Goal: Information Seeking & Learning: Learn about a topic

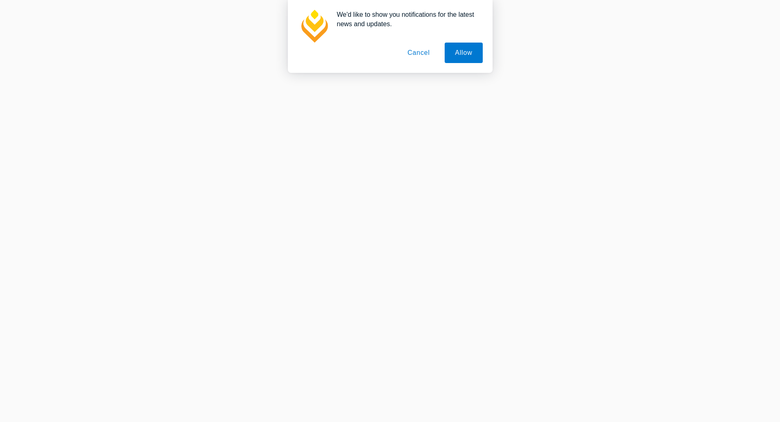
scroll to position [614, 0]
click at [419, 50] on button "Cancel" at bounding box center [418, 53] width 43 height 20
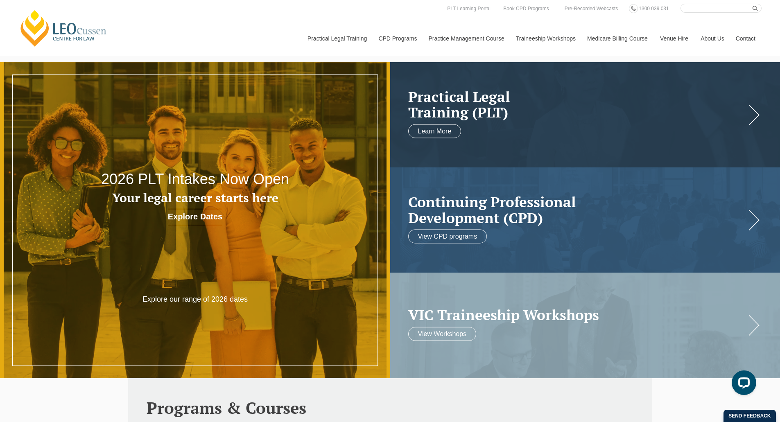
scroll to position [0, 0]
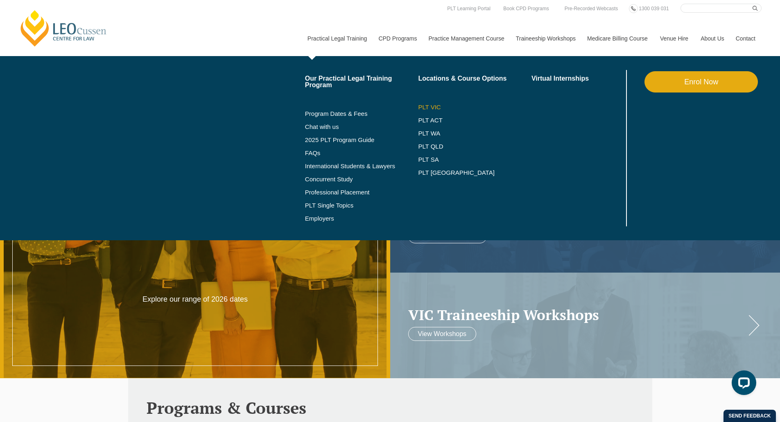
click at [430, 106] on link "PLT VIC" at bounding box center [474, 107] width 113 height 7
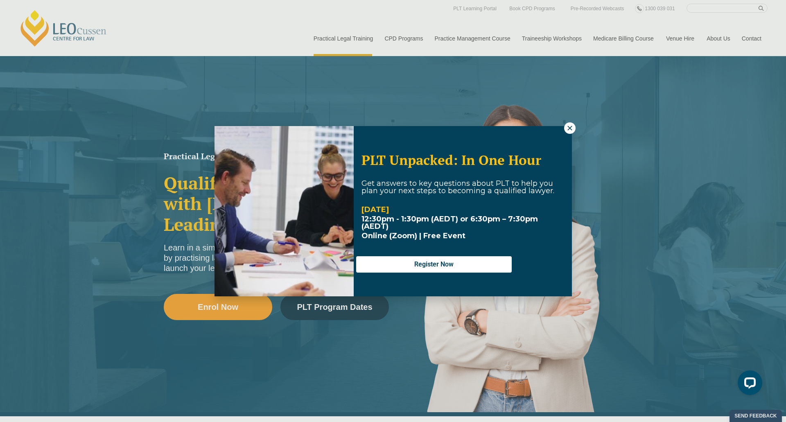
click at [568, 128] on icon at bounding box center [569, 127] width 7 height 7
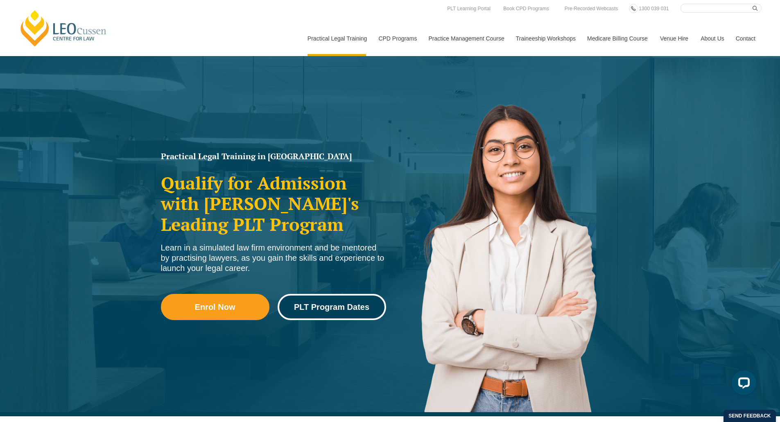
click at [359, 306] on span "PLT Program Dates" at bounding box center [331, 307] width 75 height 8
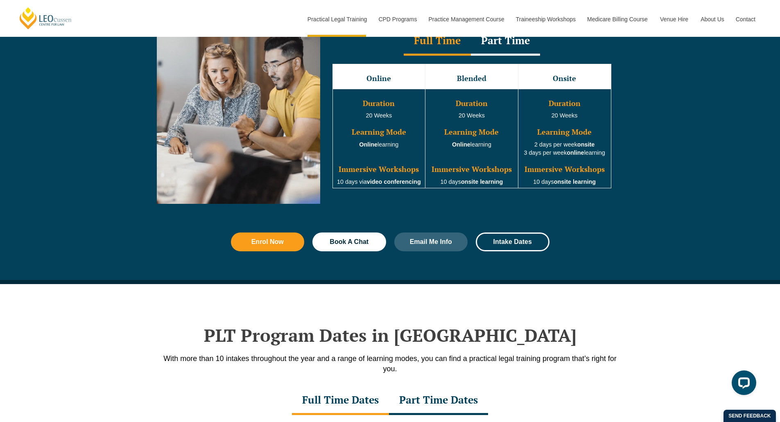
scroll to position [1109, 0]
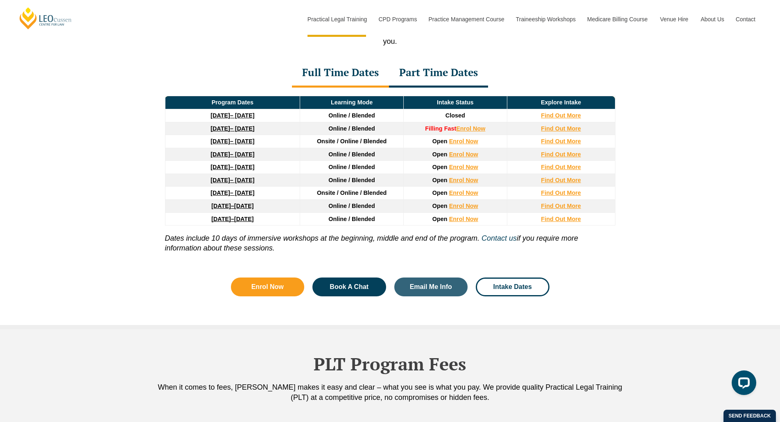
click at [417, 81] on div "Part Time Dates" at bounding box center [438, 73] width 99 height 29
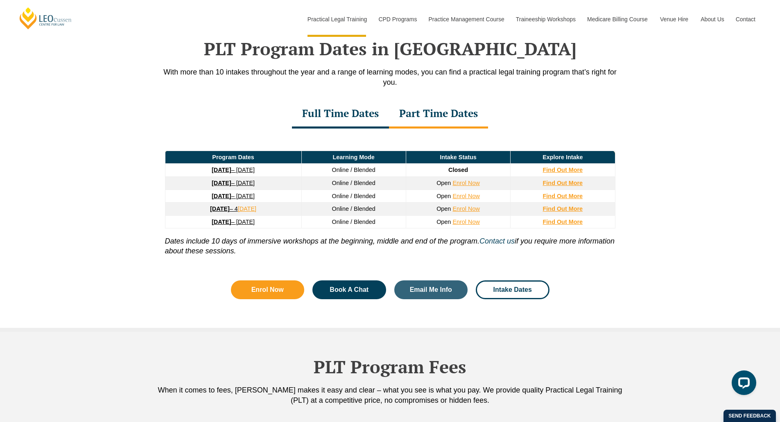
scroll to position [1028, 0]
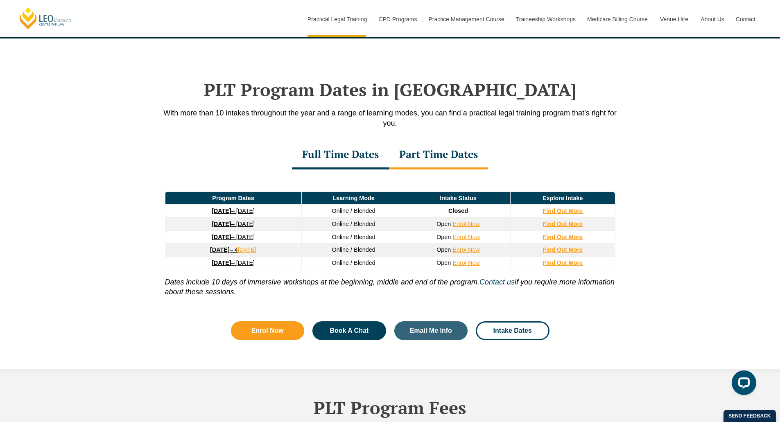
click at [352, 159] on div "Full Time Dates" at bounding box center [340, 155] width 97 height 29
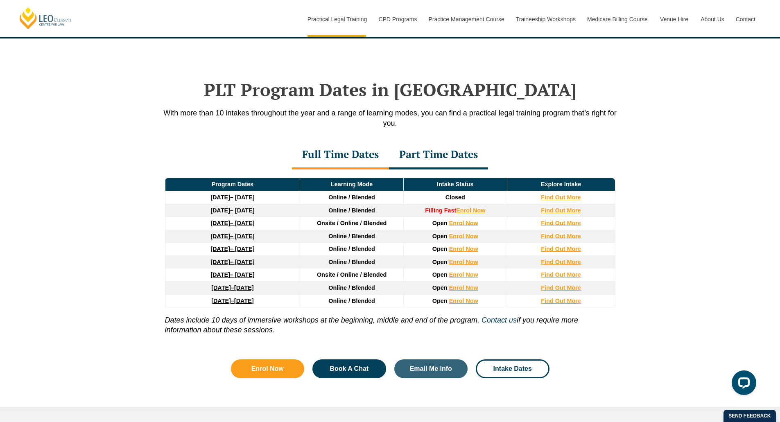
click at [399, 154] on div "Part Time Dates" at bounding box center [438, 155] width 99 height 29
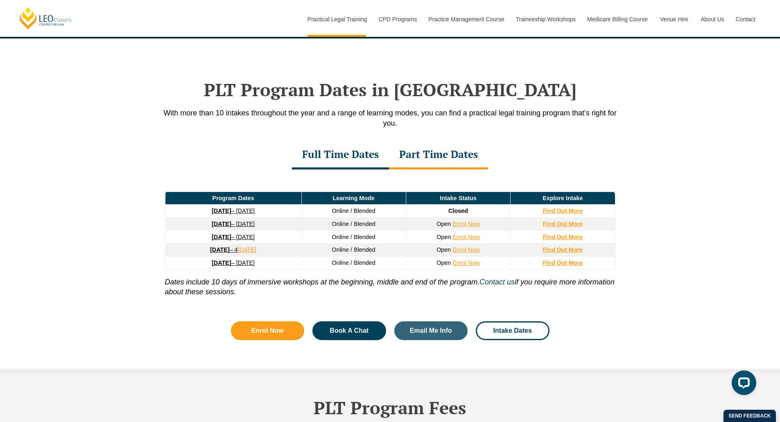
click at [359, 159] on div "Full Time Dates" at bounding box center [340, 155] width 97 height 29
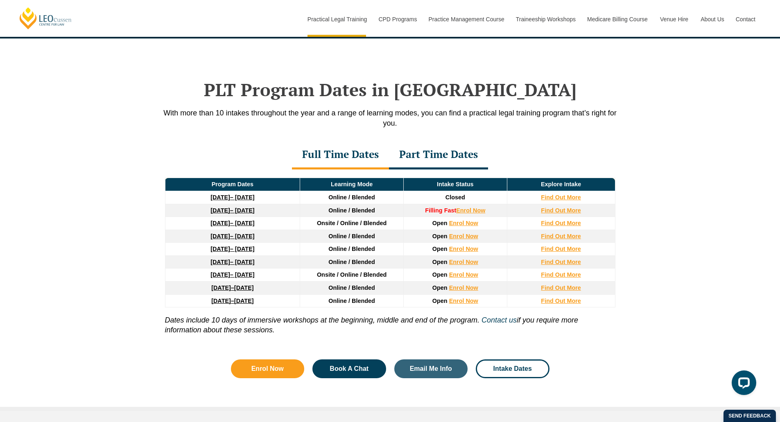
click at [425, 164] on div "Part Time Dates" at bounding box center [438, 155] width 99 height 29
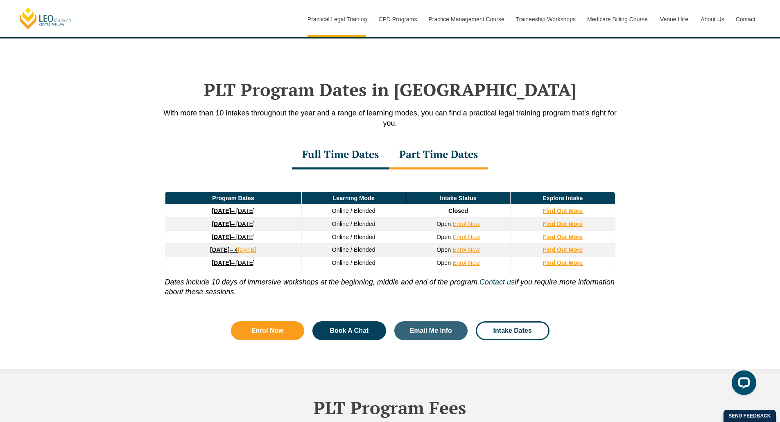
click at [362, 158] on div "Full Time Dates" at bounding box center [340, 155] width 97 height 29
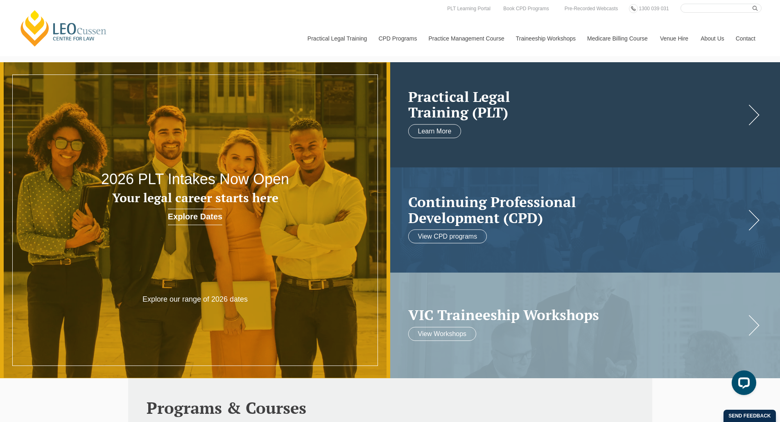
click at [460, 108] on h2 "Practical Legal Training (PLT)" at bounding box center [577, 104] width 338 height 32
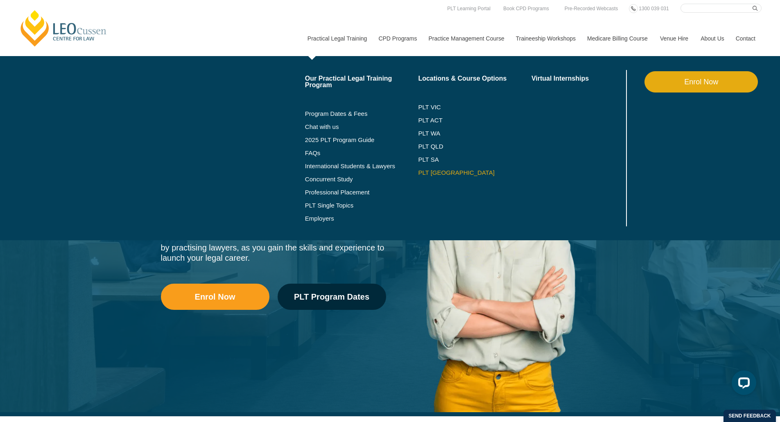
click at [432, 171] on link "PLT [GEOGRAPHIC_DATA]" at bounding box center [474, 172] width 113 height 7
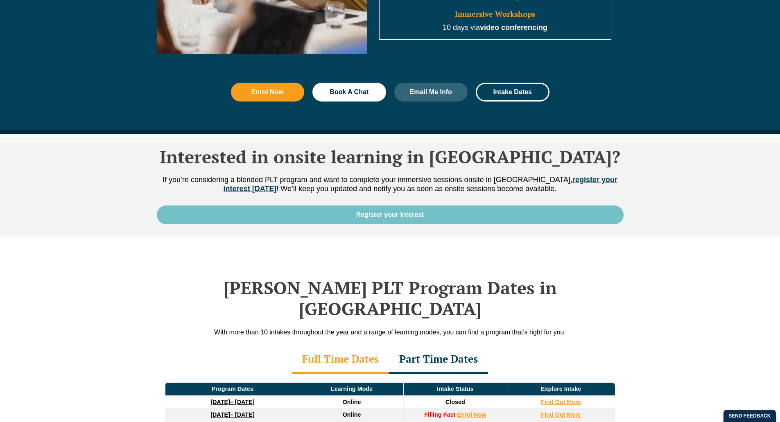
scroll to position [1105, 0]
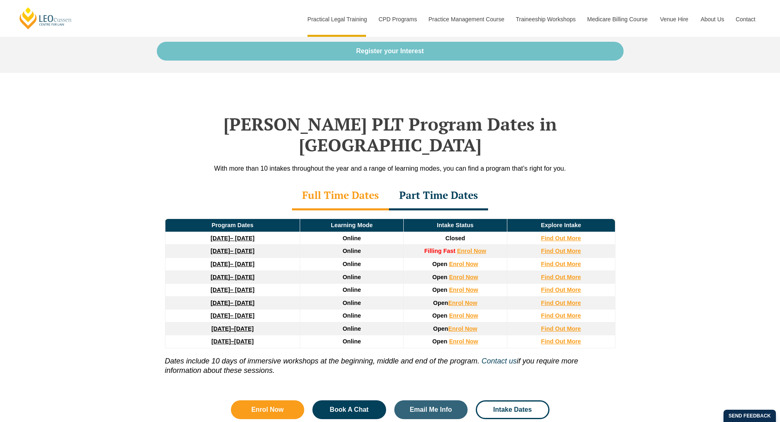
click at [442, 188] on div "Part Time Dates" at bounding box center [438, 196] width 99 height 29
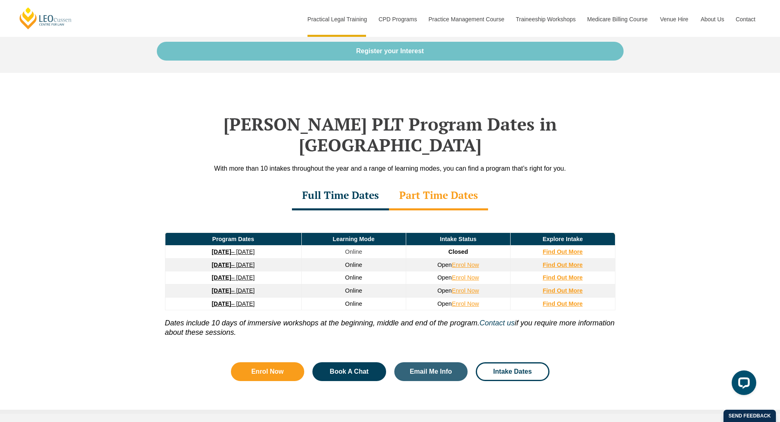
scroll to position [0, 0]
click at [373, 187] on div "Full Time Dates" at bounding box center [340, 196] width 97 height 29
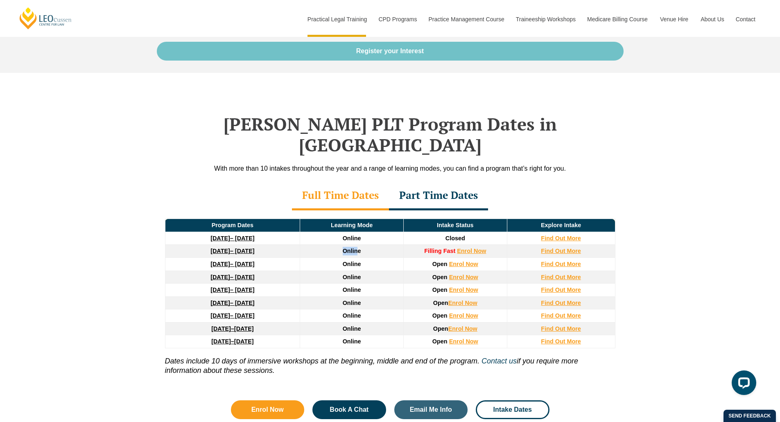
drag, startPoint x: 359, startPoint y: 230, endPoint x: 341, endPoint y: 233, distance: 18.2
click at [341, 245] on td "Online" at bounding box center [352, 251] width 104 height 13
drag, startPoint x: 341, startPoint y: 233, endPoint x: 367, endPoint y: 233, distance: 25.8
click at [367, 245] on td "Online" at bounding box center [352, 251] width 104 height 13
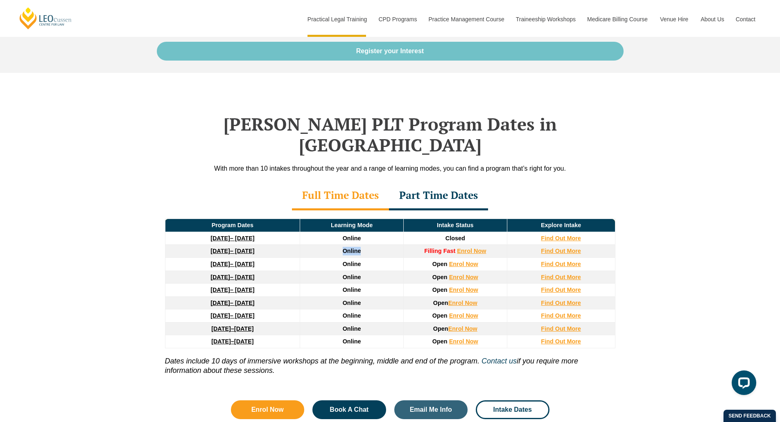
click at [367, 245] on td "Online" at bounding box center [352, 251] width 104 height 13
click at [425, 185] on div "Part Time Dates" at bounding box center [438, 196] width 99 height 29
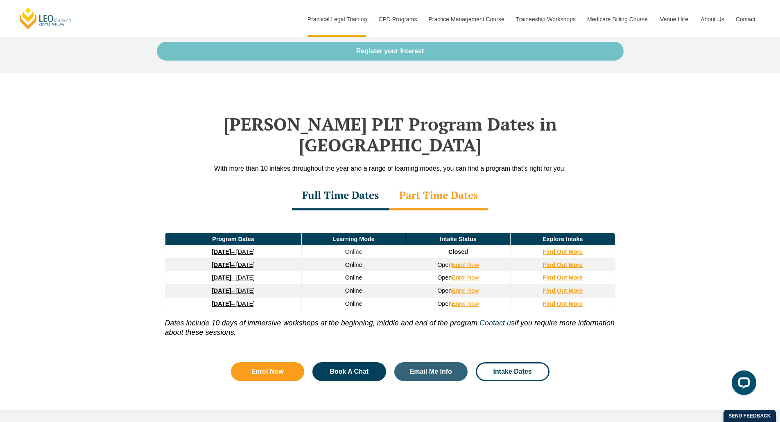
click at [364, 186] on div "Full Time Dates" at bounding box center [340, 196] width 97 height 29
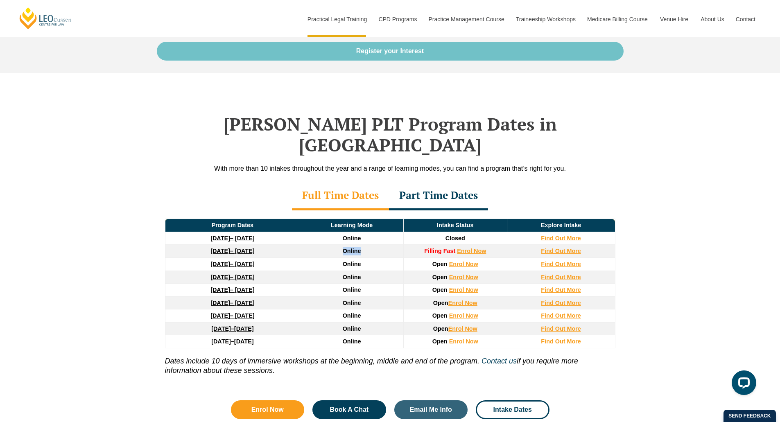
drag, startPoint x: 365, startPoint y: 232, endPoint x: 334, endPoint y: 234, distance: 31.2
click at [334, 245] on td "Online" at bounding box center [352, 251] width 104 height 13
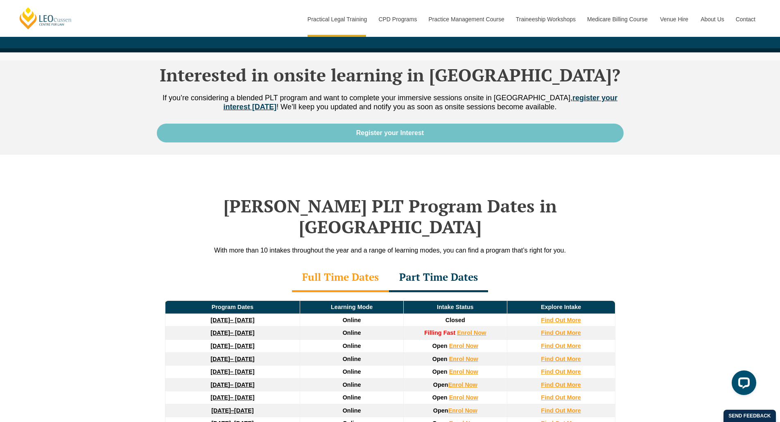
scroll to position [655, 0]
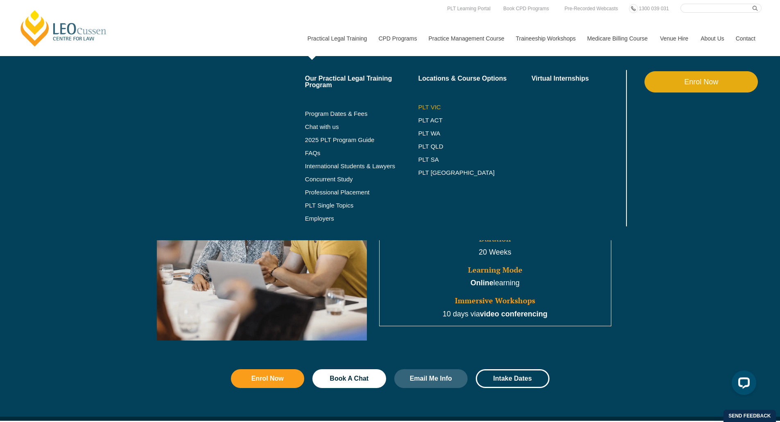
click at [435, 108] on link "PLT VIC" at bounding box center [474, 107] width 113 height 7
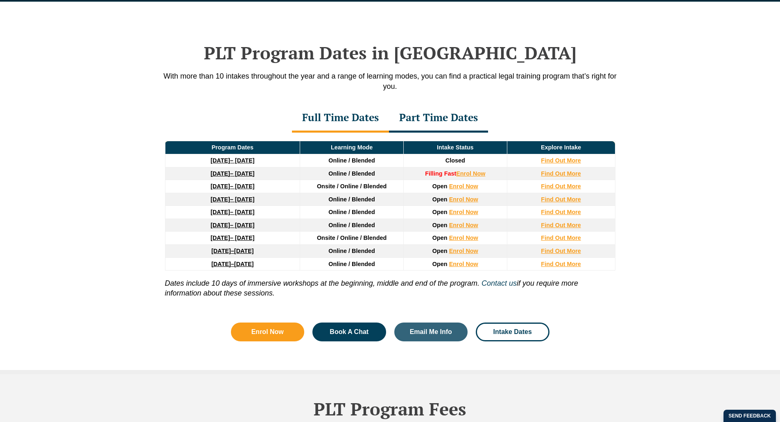
click at [447, 123] on div "Part Time Dates" at bounding box center [438, 118] width 99 height 29
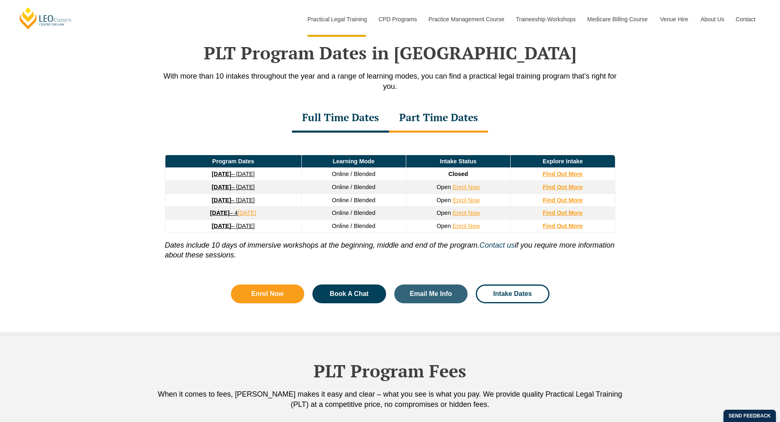
click at [371, 127] on div "Full Time Dates" at bounding box center [340, 118] width 97 height 29
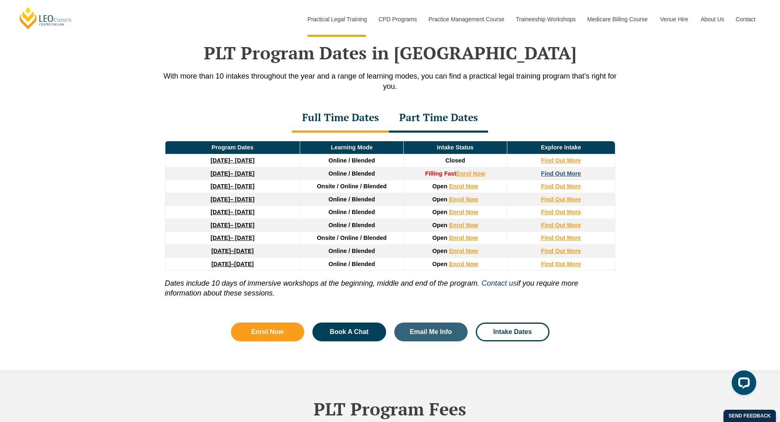
click at [562, 174] on strong "Find Out More" at bounding box center [561, 173] width 40 height 7
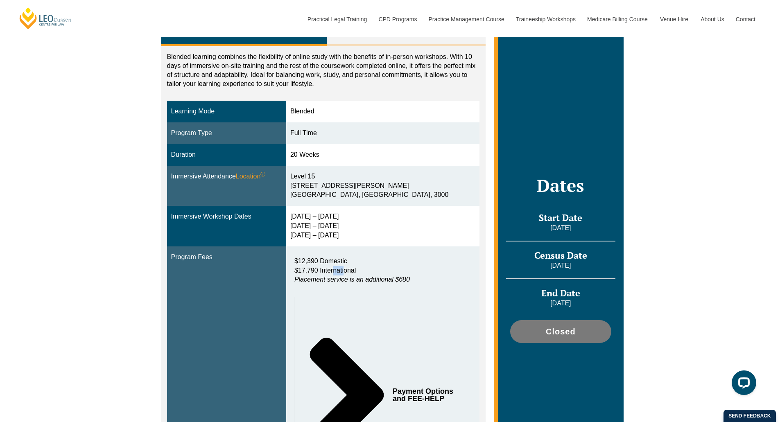
drag, startPoint x: 355, startPoint y: 273, endPoint x: 343, endPoint y: 272, distance: 11.1
click at [343, 272] on span "$17,790 International" at bounding box center [324, 270] width 61 height 7
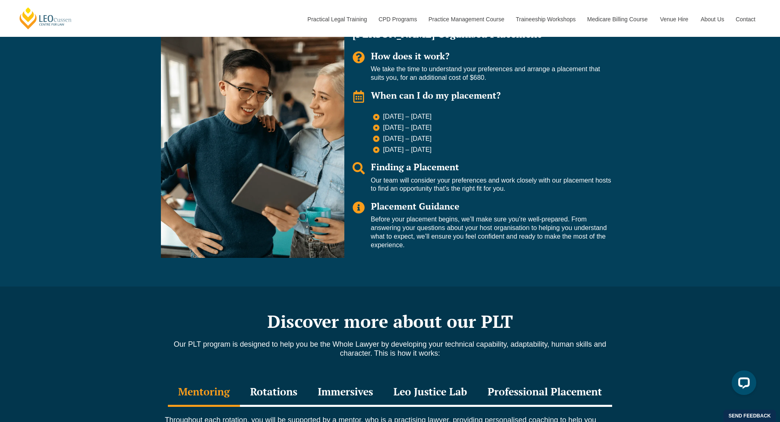
scroll to position [1146, 0]
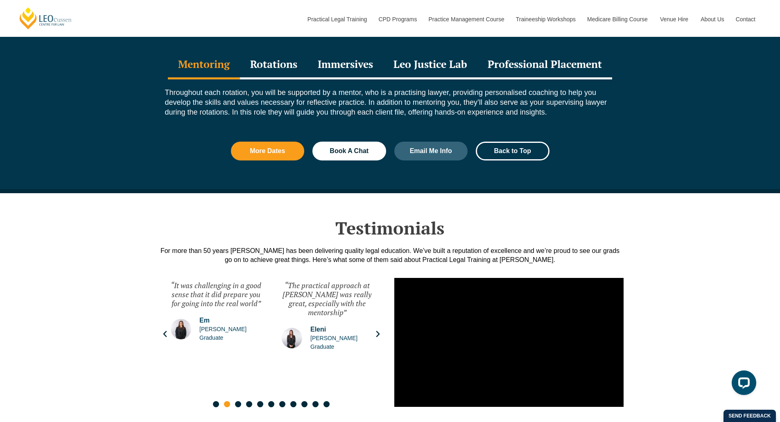
click at [284, 51] on div "Rotations" at bounding box center [274, 65] width 68 height 29
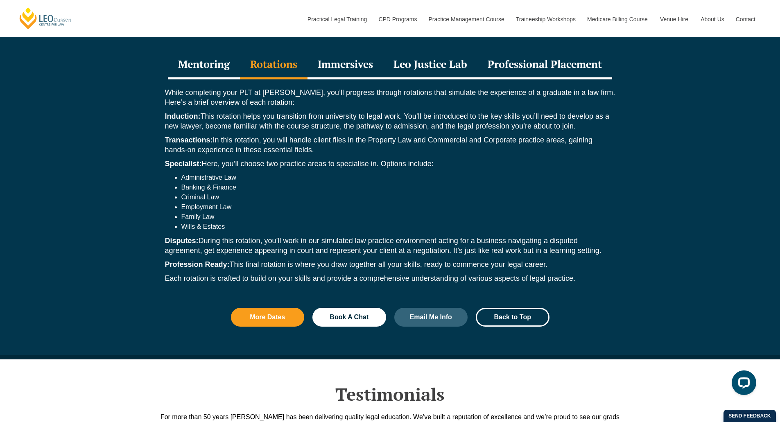
click at [334, 51] on div "Immersives" at bounding box center [345, 65] width 76 height 29
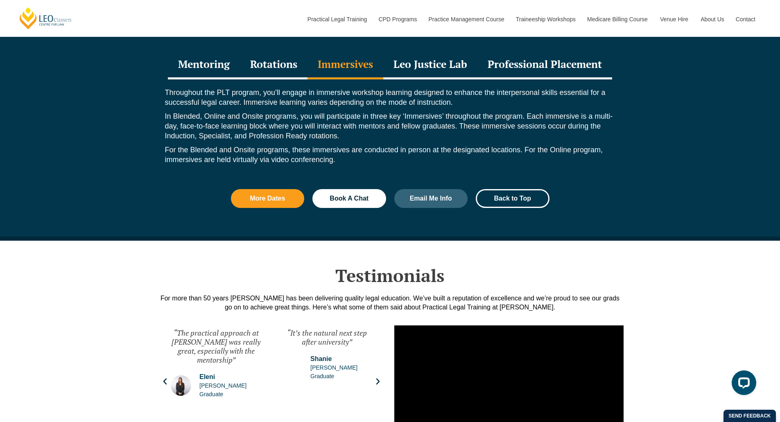
click at [286, 51] on div "Rotations" at bounding box center [274, 65] width 68 height 29
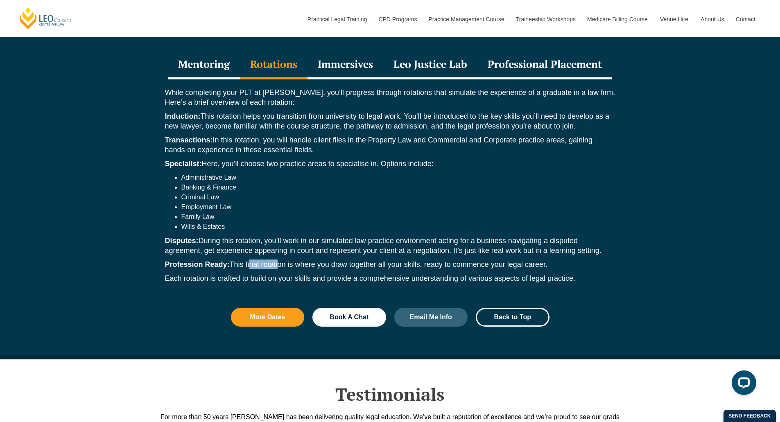
drag, startPoint x: 249, startPoint y: 245, endPoint x: 278, endPoint y: 248, distance: 29.3
click at [278, 260] on p "Profession Ready: This final rotation is where you draw together all your skill…" at bounding box center [390, 265] width 450 height 10
click at [250, 236] on p "Disputes: During this rotation, you’ll work in our simulated law practice envir…" at bounding box center [390, 246] width 450 height 20
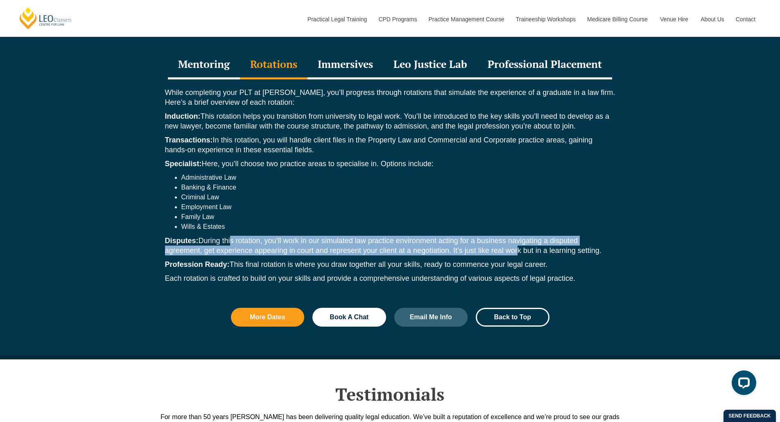
drag, startPoint x: 229, startPoint y: 226, endPoint x: 515, endPoint y: 239, distance: 285.7
click at [515, 239] on p "Disputes: During this rotation, you’ll work in our simulated law practice envir…" at bounding box center [390, 246] width 450 height 20
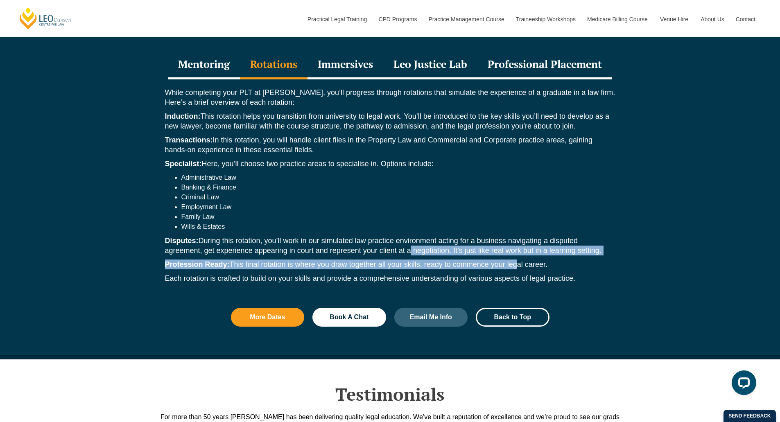
drag, startPoint x: 515, startPoint y: 246, endPoint x: 408, endPoint y: 238, distance: 106.8
click at [408, 238] on div "While completing your PLT at Leo Cussen, you’ll progress through rotations that…" at bounding box center [390, 187] width 467 height 216
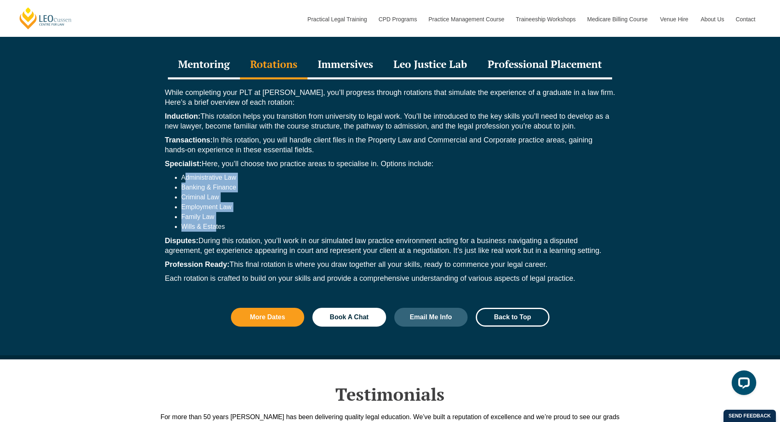
drag, startPoint x: 187, startPoint y: 164, endPoint x: 217, endPoint y: 215, distance: 58.9
click at [217, 215] on ul "Administrative Law Banking & Finance Criminal Law Employment Law Family Law Wil…" at bounding box center [390, 202] width 450 height 59
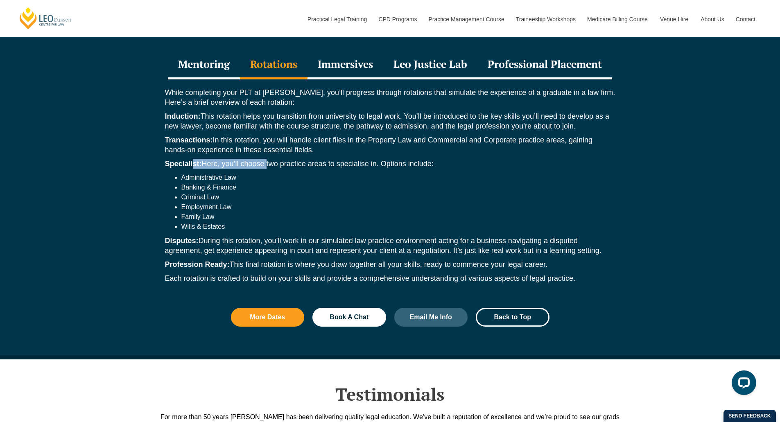
drag, startPoint x: 192, startPoint y: 148, endPoint x: 268, endPoint y: 149, distance: 75.7
click at [268, 159] on p "Specialist: Here, you’ll choose two practice areas to specialise in. Options in…" at bounding box center [390, 164] width 450 height 10
drag, startPoint x: 244, startPoint y: 133, endPoint x: 288, endPoint y: 129, distance: 44.0
click at [288, 135] on p "Transactions: In this rotation, you will handle client files in the Property La…" at bounding box center [390, 145] width 450 height 20
click at [342, 51] on div "Immersives" at bounding box center [345, 65] width 76 height 29
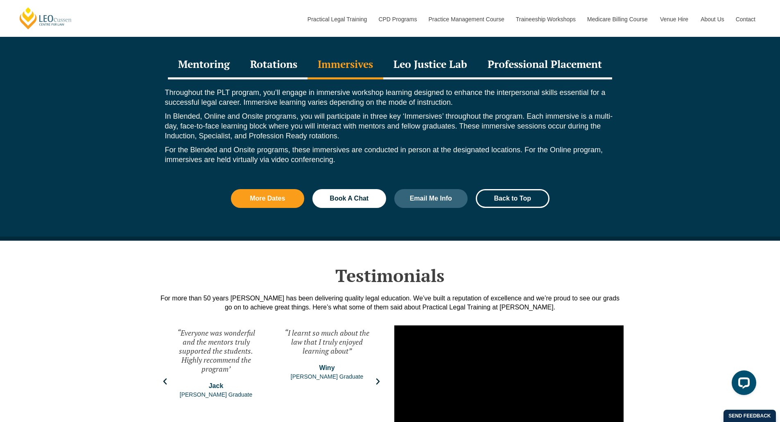
click at [430, 51] on div "Leo Justice Lab" at bounding box center [430, 65] width 94 height 29
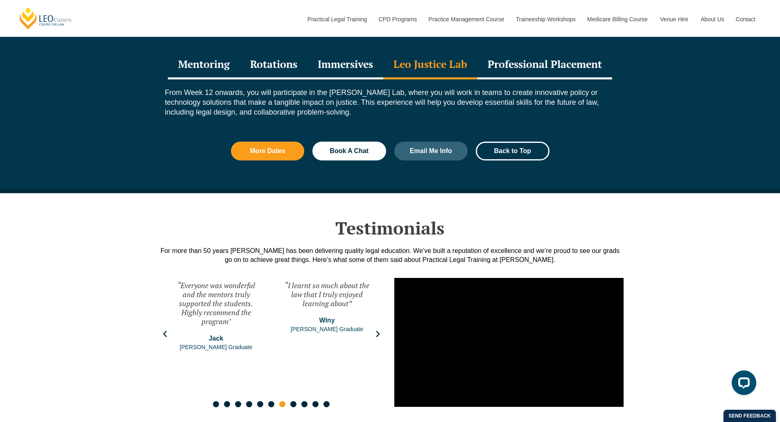
scroll to position [1105, 0]
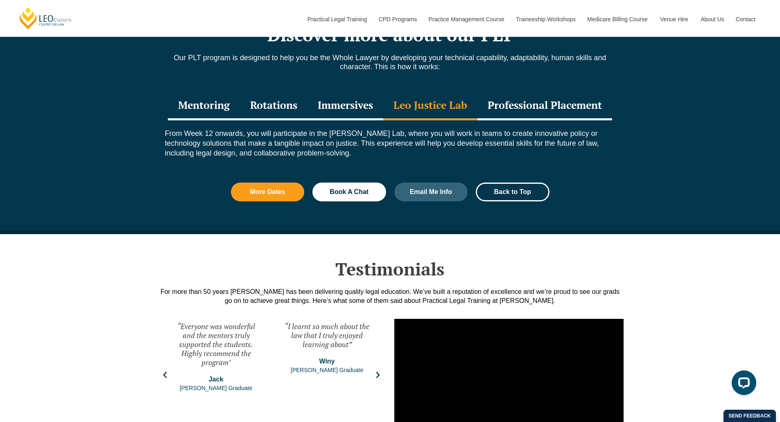
click at [513, 92] on div "Professional Placement" at bounding box center [544, 106] width 135 height 29
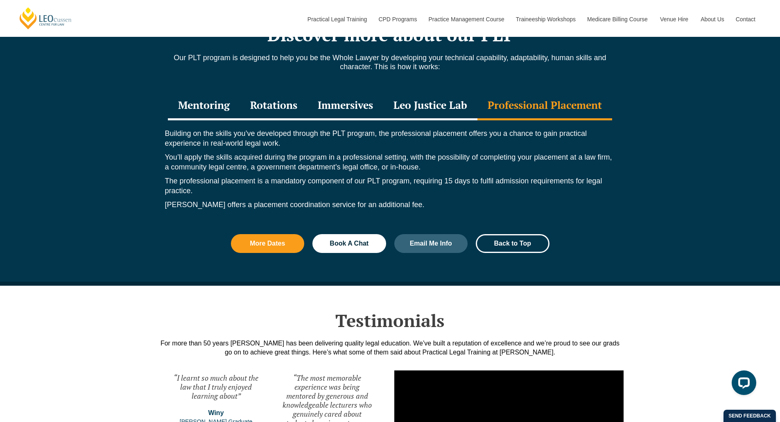
click at [456, 92] on div "Leo Justice Lab" at bounding box center [430, 106] width 94 height 29
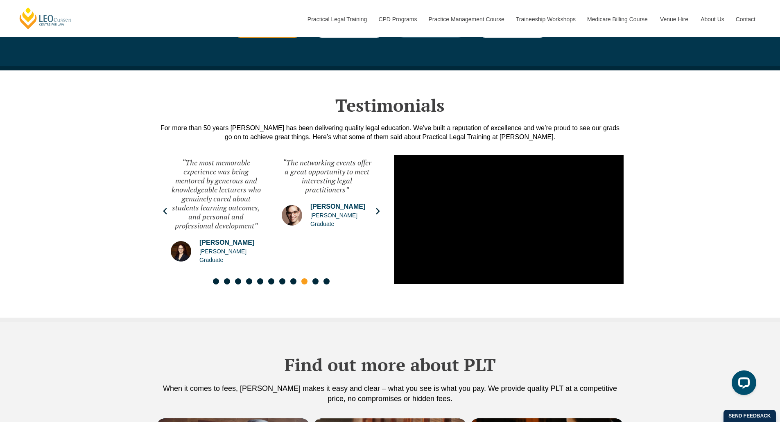
scroll to position [983, 0]
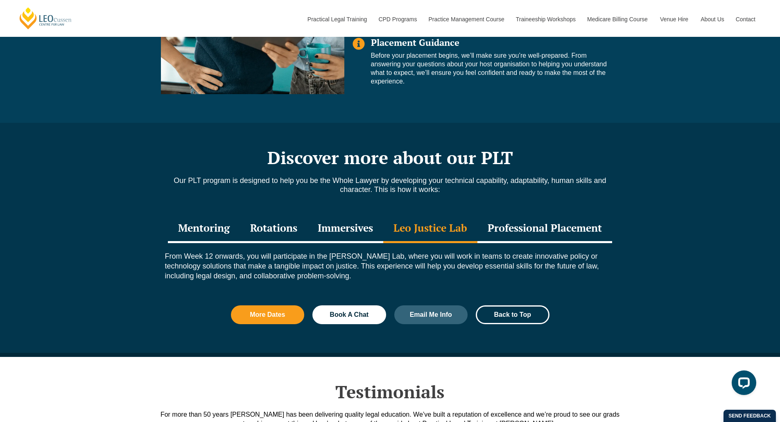
click at [533, 215] on div "Professional Placement" at bounding box center [544, 229] width 135 height 29
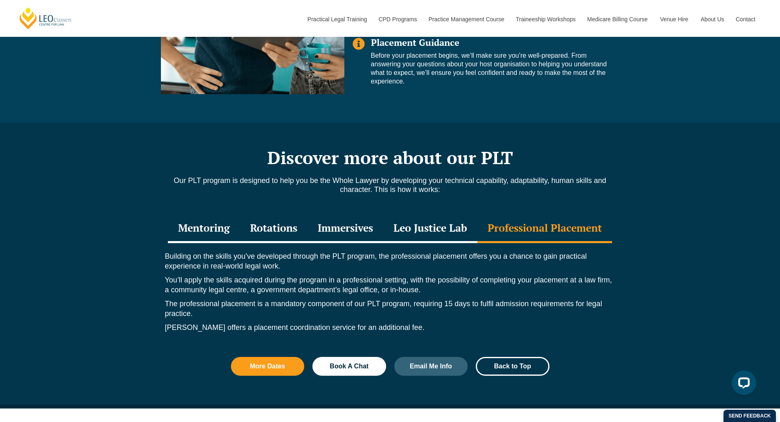
click at [440, 215] on div "Leo Justice Lab" at bounding box center [430, 229] width 94 height 29
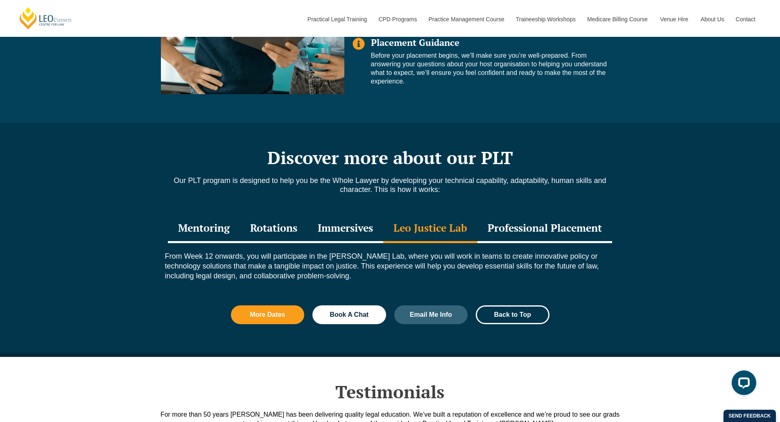
click at [188, 215] on div "Mentoring" at bounding box center [204, 229] width 72 height 29
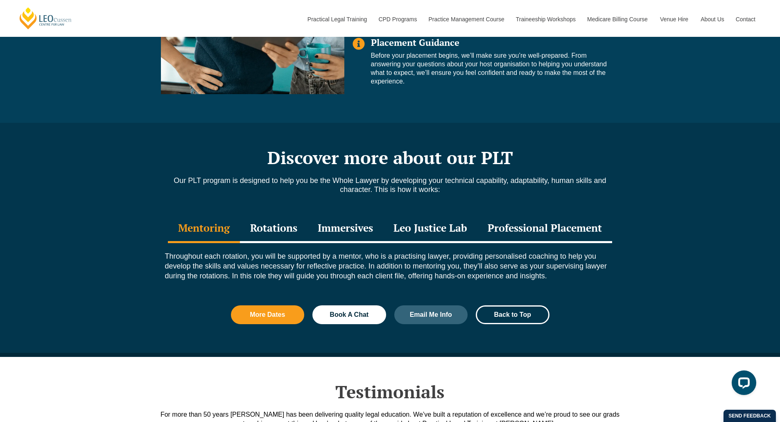
click at [269, 217] on div "Rotations" at bounding box center [274, 229] width 68 height 29
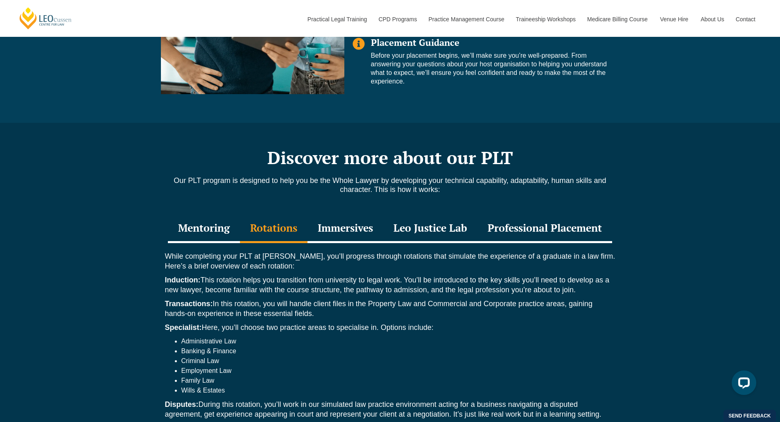
click at [347, 217] on div "Immersives" at bounding box center [345, 229] width 76 height 29
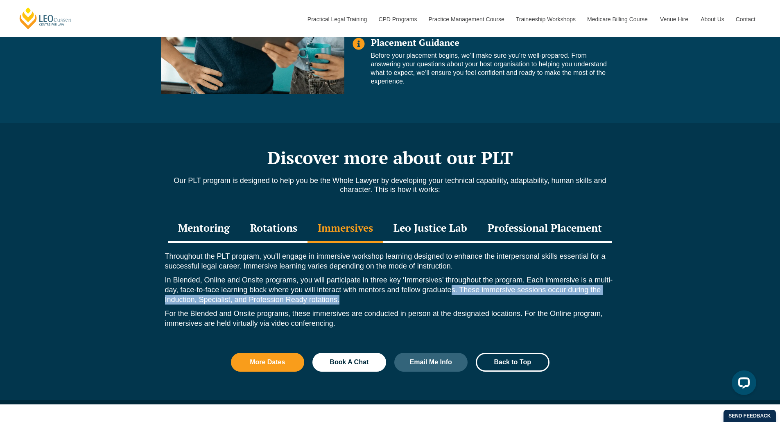
drag, startPoint x: 452, startPoint y: 271, endPoint x: 462, endPoint y: 281, distance: 13.6
click at [462, 281] on p "In Blended, Online and Onsite programs, you will participate in three key ‘Imme…" at bounding box center [390, 289] width 450 height 29
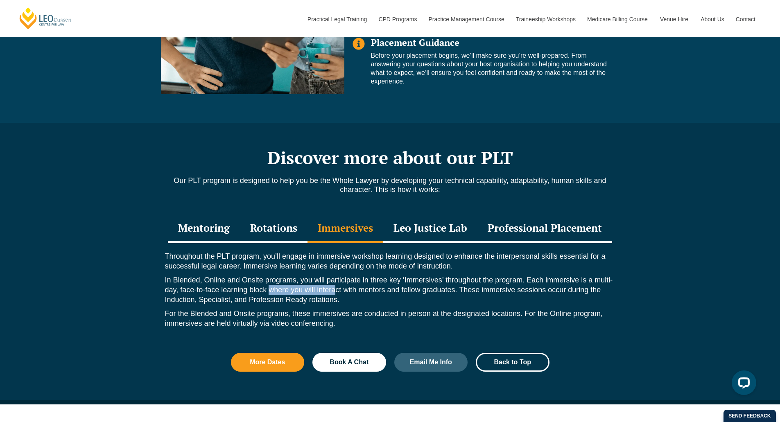
drag, startPoint x: 268, startPoint y: 279, endPoint x: 336, endPoint y: 277, distance: 68.4
click at [336, 277] on p "In Blended, Online and Onsite programs, you will participate in three key ‘Imme…" at bounding box center [390, 289] width 450 height 29
click at [401, 215] on div "Leo Justice Lab" at bounding box center [430, 229] width 94 height 29
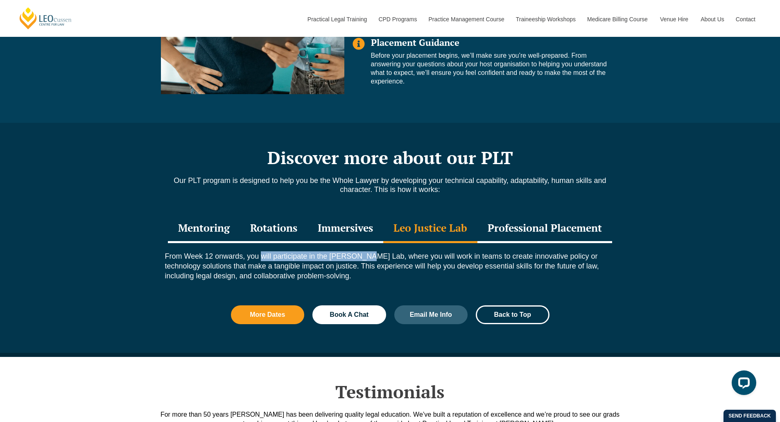
drag, startPoint x: 263, startPoint y: 240, endPoint x: 367, endPoint y: 240, distance: 104.0
click at [367, 251] on p "From Week 12 onwards, you will participate in the Leo Justice Lab, where you wi…" at bounding box center [390, 265] width 450 height 29
drag, startPoint x: 454, startPoint y: 246, endPoint x: 538, endPoint y: 256, distance: 83.7
click at [538, 256] on p "From Week 12 onwards, you will participate in the Leo Justice Lab, where you wi…" at bounding box center [390, 265] width 450 height 29
click at [557, 215] on div "Professional Placement" at bounding box center [544, 229] width 135 height 29
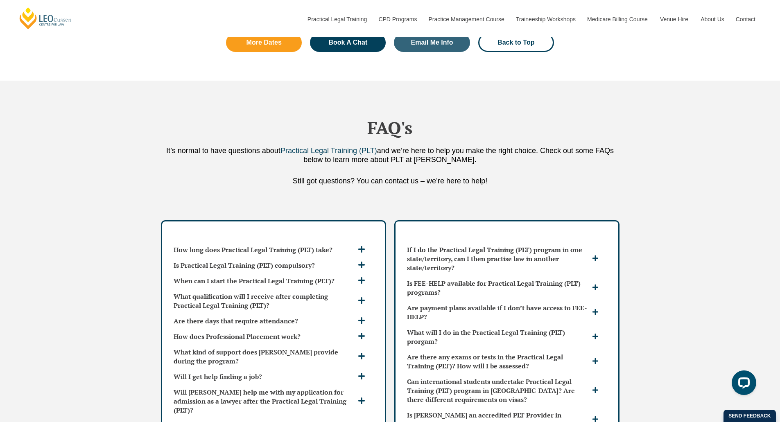
scroll to position [2293, 0]
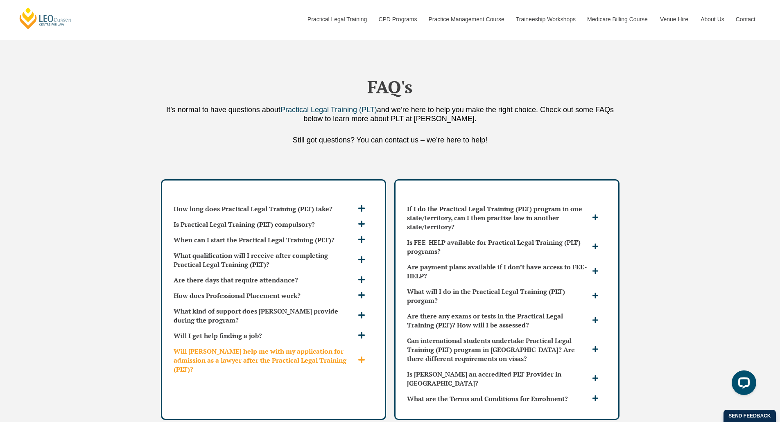
click at [329, 347] on h3 "Will [PERSON_NAME] help me with my application for admission as a lawyer after …" at bounding box center [265, 360] width 182 height 27
